Goal: Task Accomplishment & Management: Complete application form

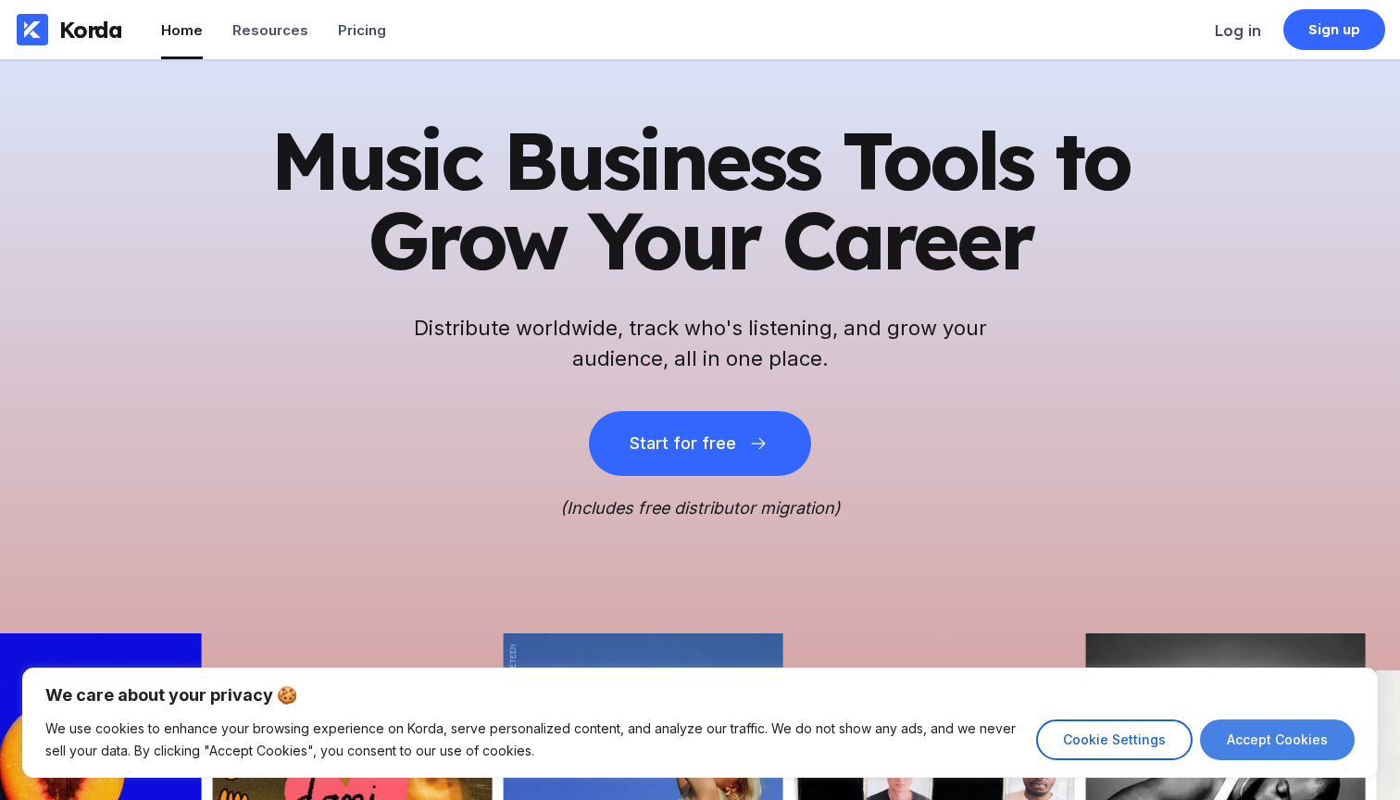
click at [1273, 742] on button "Accept Cookies" at bounding box center [1277, 740] width 155 height 41
checkbox input "true"
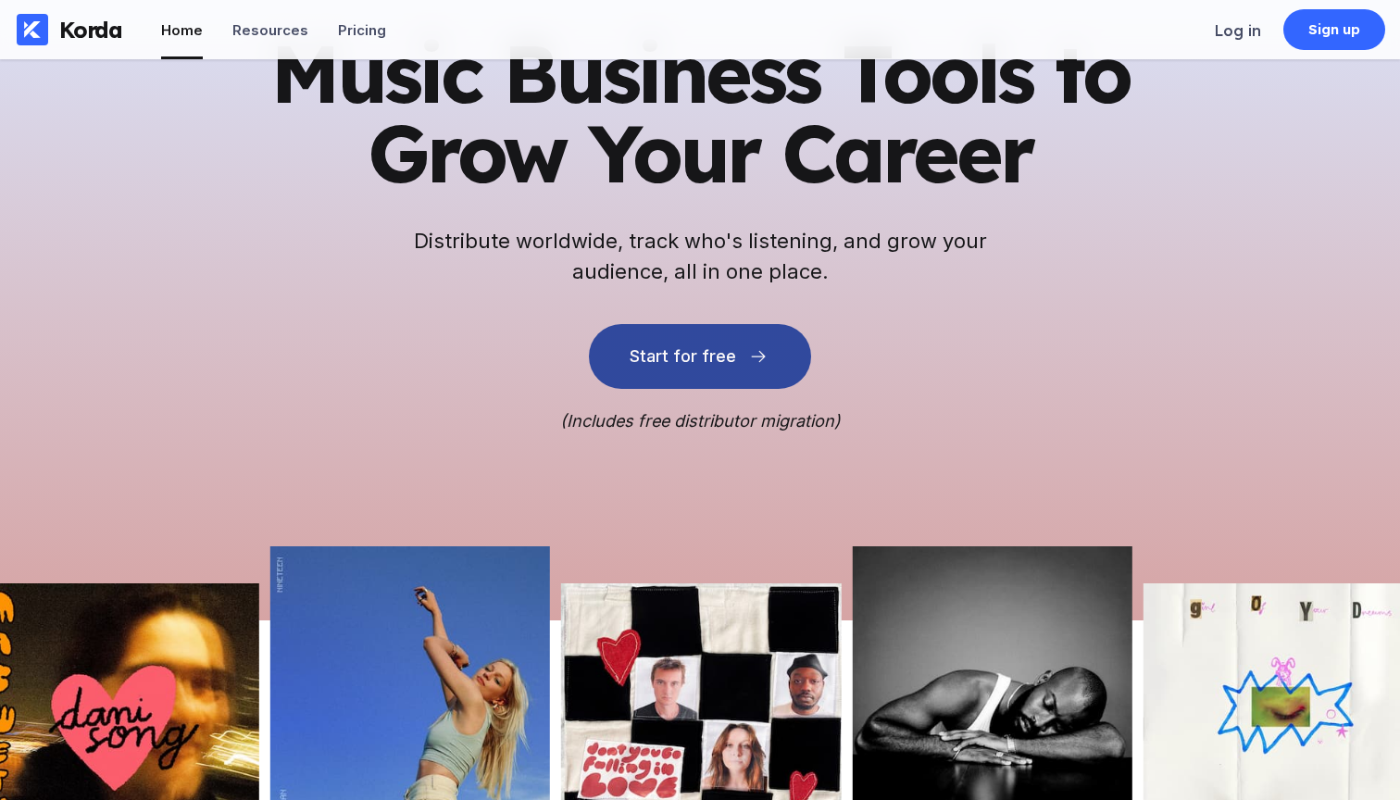
scroll to position [94, 0]
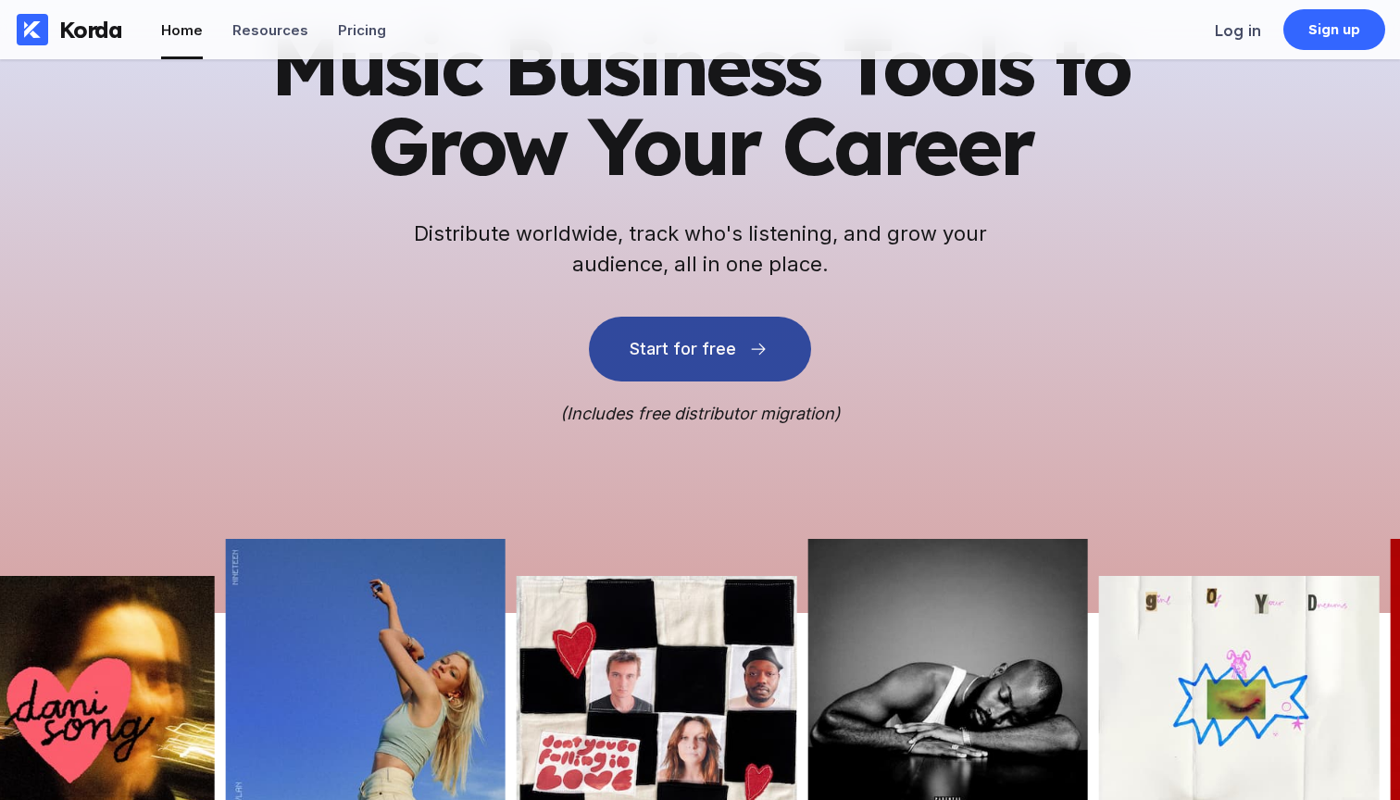
click at [754, 358] on icon at bounding box center [758, 349] width 19 height 19
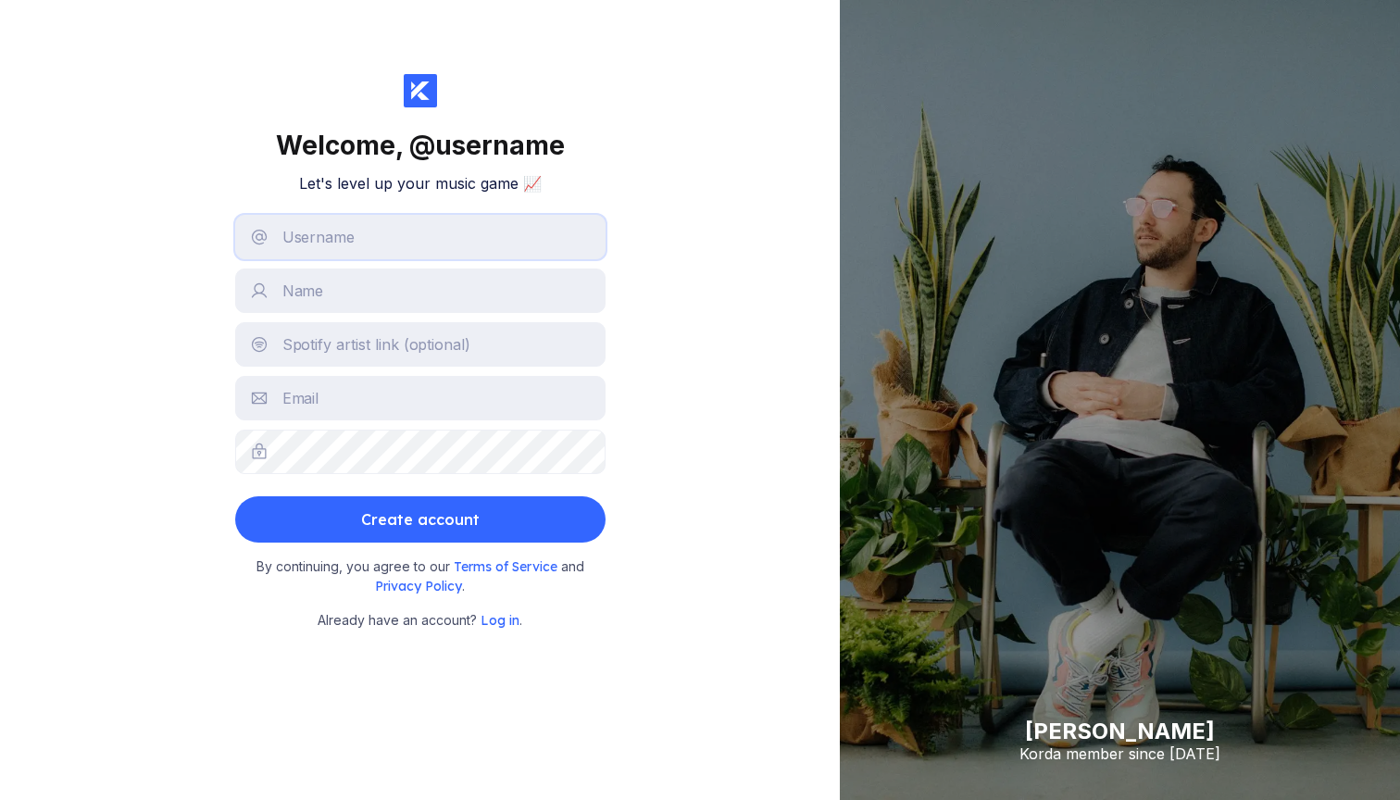
click at [476, 233] on input "text" at bounding box center [420, 237] width 370 height 44
